Goal: Check status: Check status

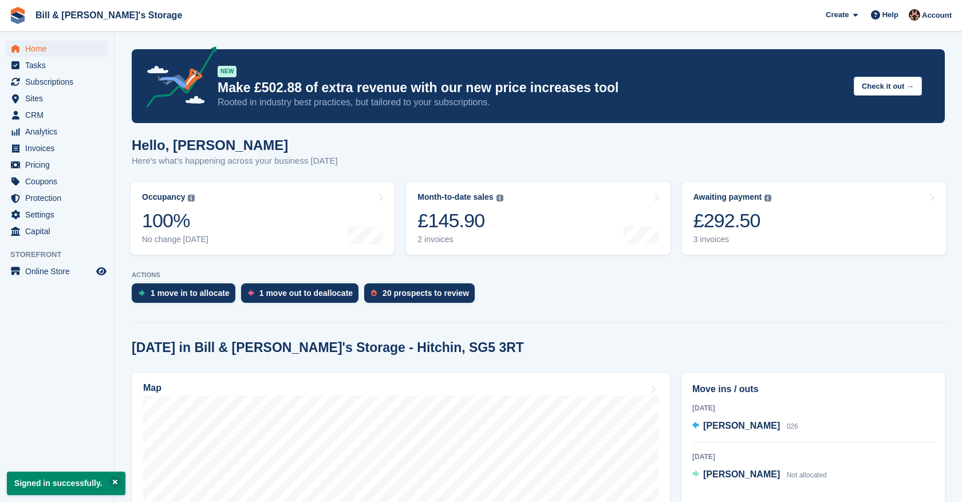
click at [560, 231] on link "Month-to-date sales The sum of all finalised invoices generated this month to d…" at bounding box center [538, 218] width 264 height 73
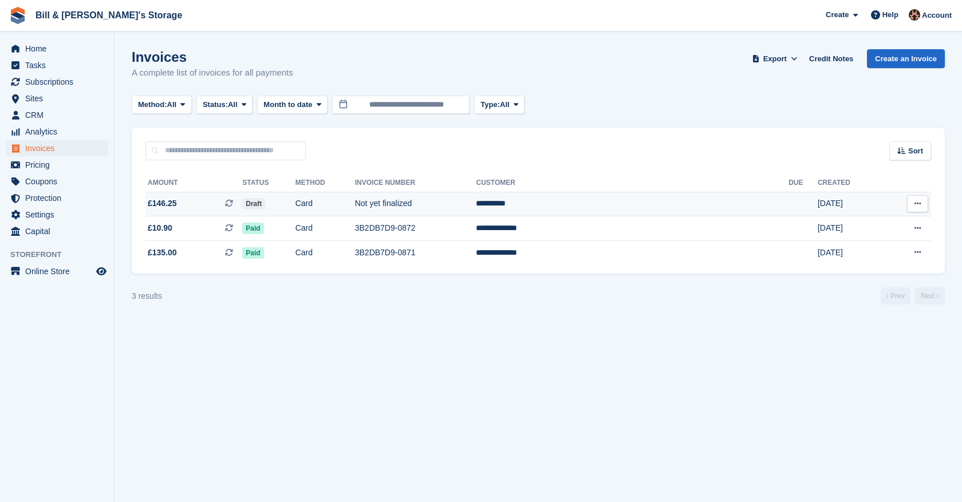
click at [238, 207] on span "£146.25 This is a recurring subscription invoice." at bounding box center [193, 204] width 97 height 12
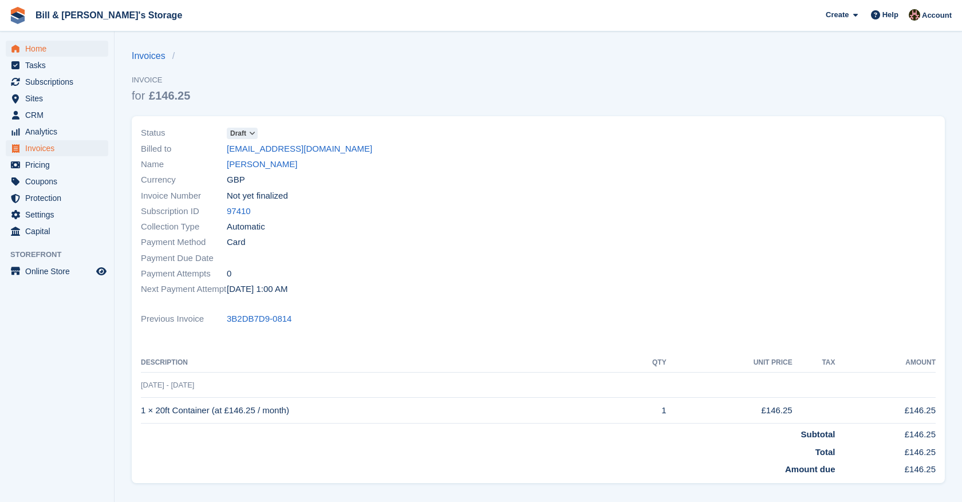
click at [57, 53] on span "Home" at bounding box center [59, 49] width 69 height 16
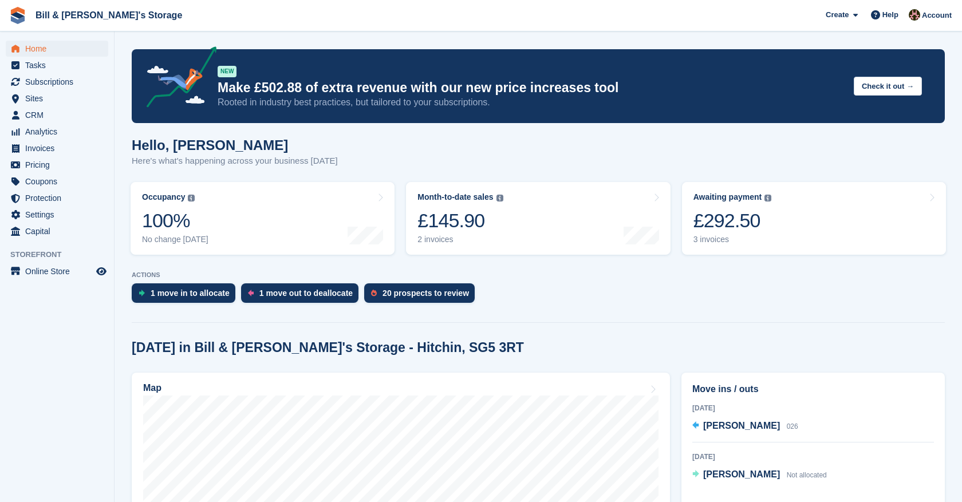
click at [57, 53] on span "Home" at bounding box center [59, 49] width 69 height 16
click at [427, 219] on div "£145.90" at bounding box center [460, 220] width 85 height 23
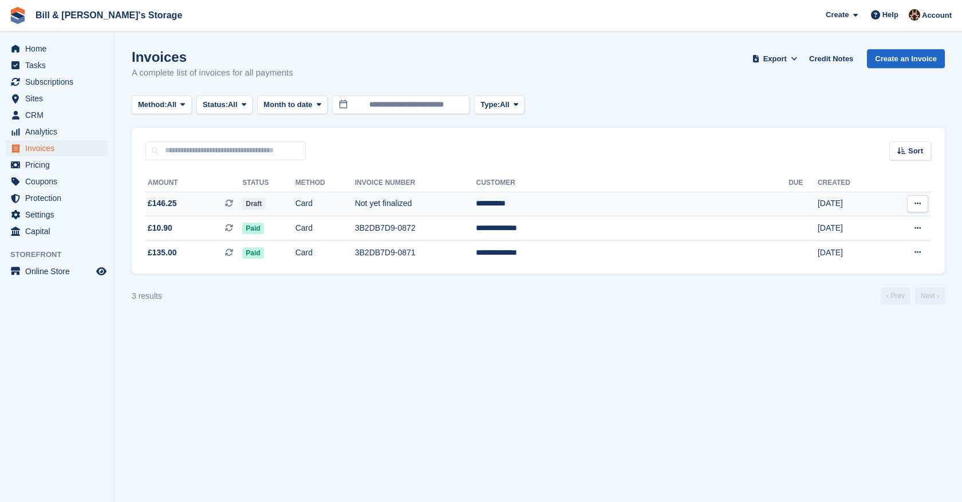
click at [355, 206] on td "Card" at bounding box center [326, 204] width 60 height 25
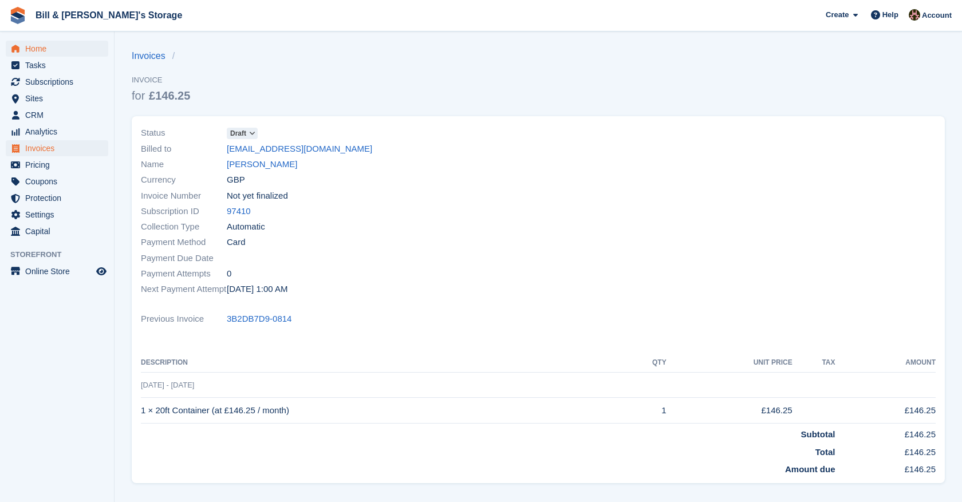
click at [46, 50] on span "Home" at bounding box center [59, 49] width 69 height 16
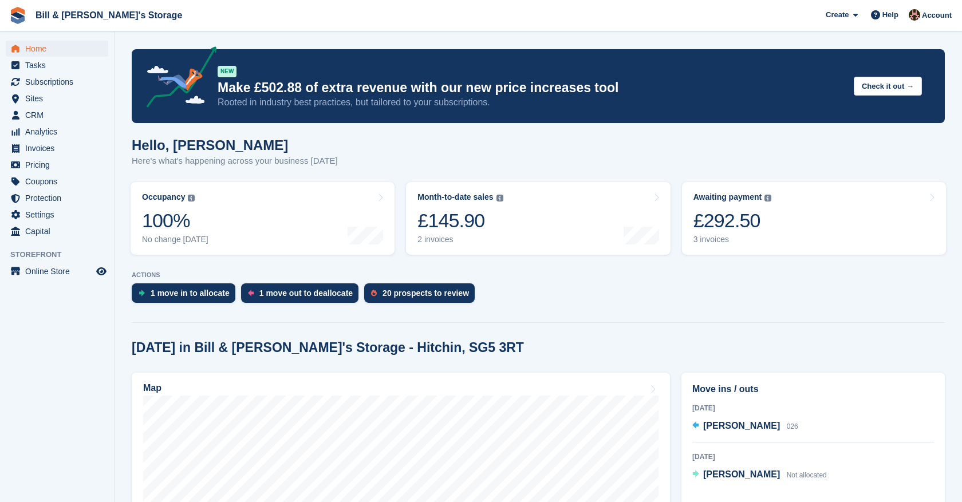
click at [46, 50] on span "Home" at bounding box center [59, 49] width 69 height 16
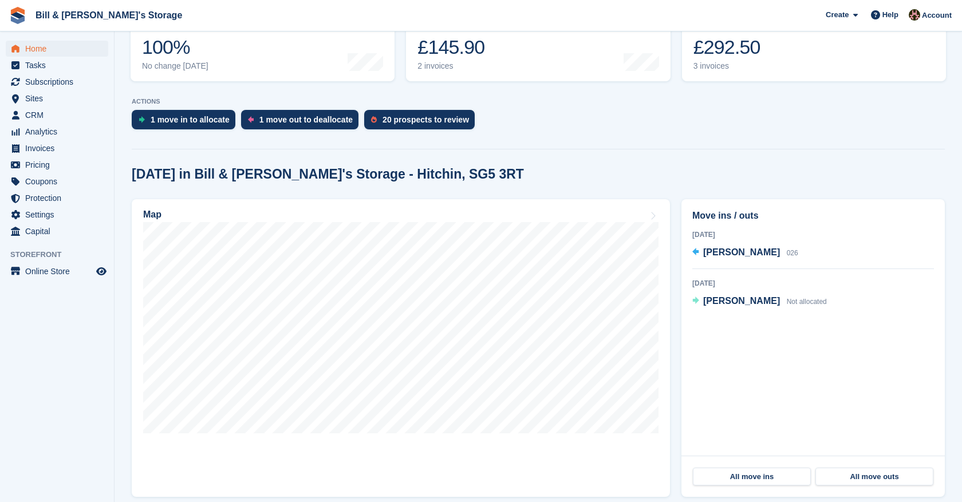
scroll to position [174, 0]
click at [520, 66] on link "Month-to-date sales The sum of all finalised invoices generated this month to d…" at bounding box center [538, 44] width 264 height 73
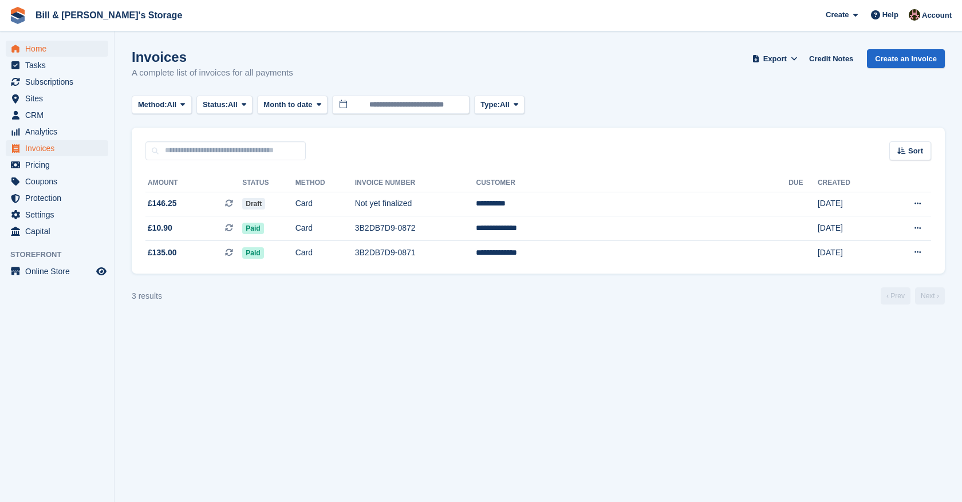
click at [65, 46] on span "Home" at bounding box center [59, 49] width 69 height 16
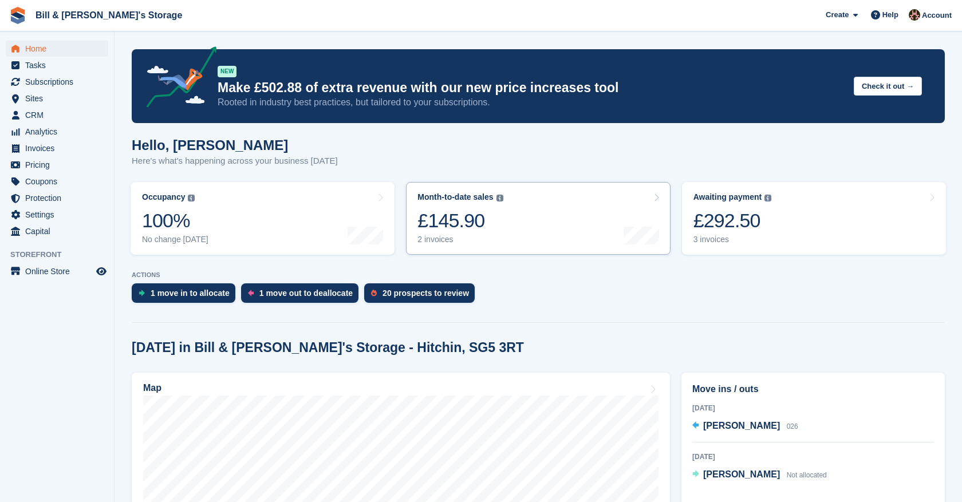
click at [508, 216] on link "Month-to-date sales The sum of all finalised invoices generated this month to d…" at bounding box center [538, 218] width 264 height 73
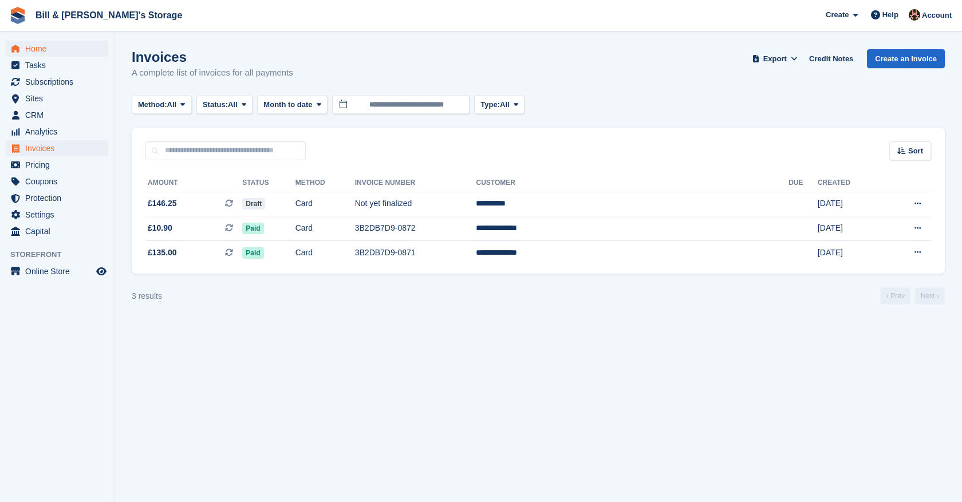
click at [76, 49] on span "Home" at bounding box center [59, 49] width 69 height 16
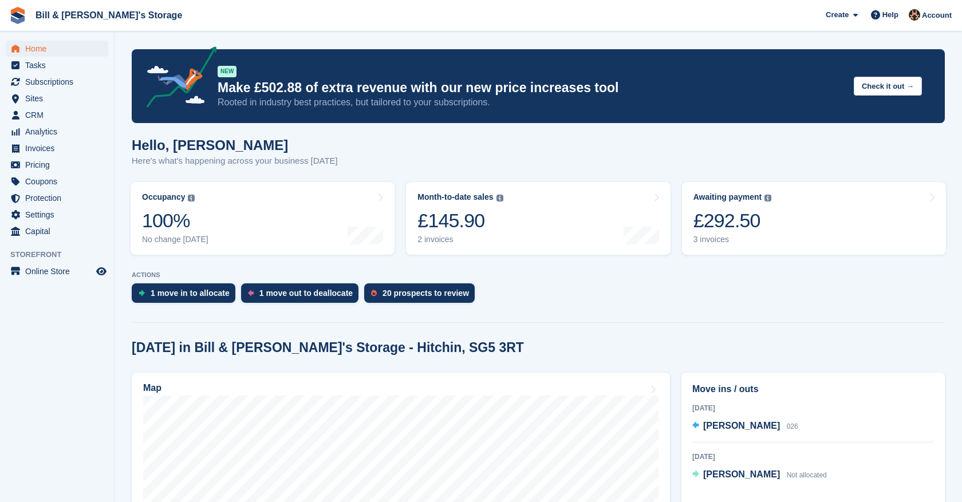
click at [36, 48] on span "Home" at bounding box center [59, 49] width 69 height 16
click at [456, 225] on div "£145.90" at bounding box center [460, 220] width 85 height 23
